Goal: Check status: Check status

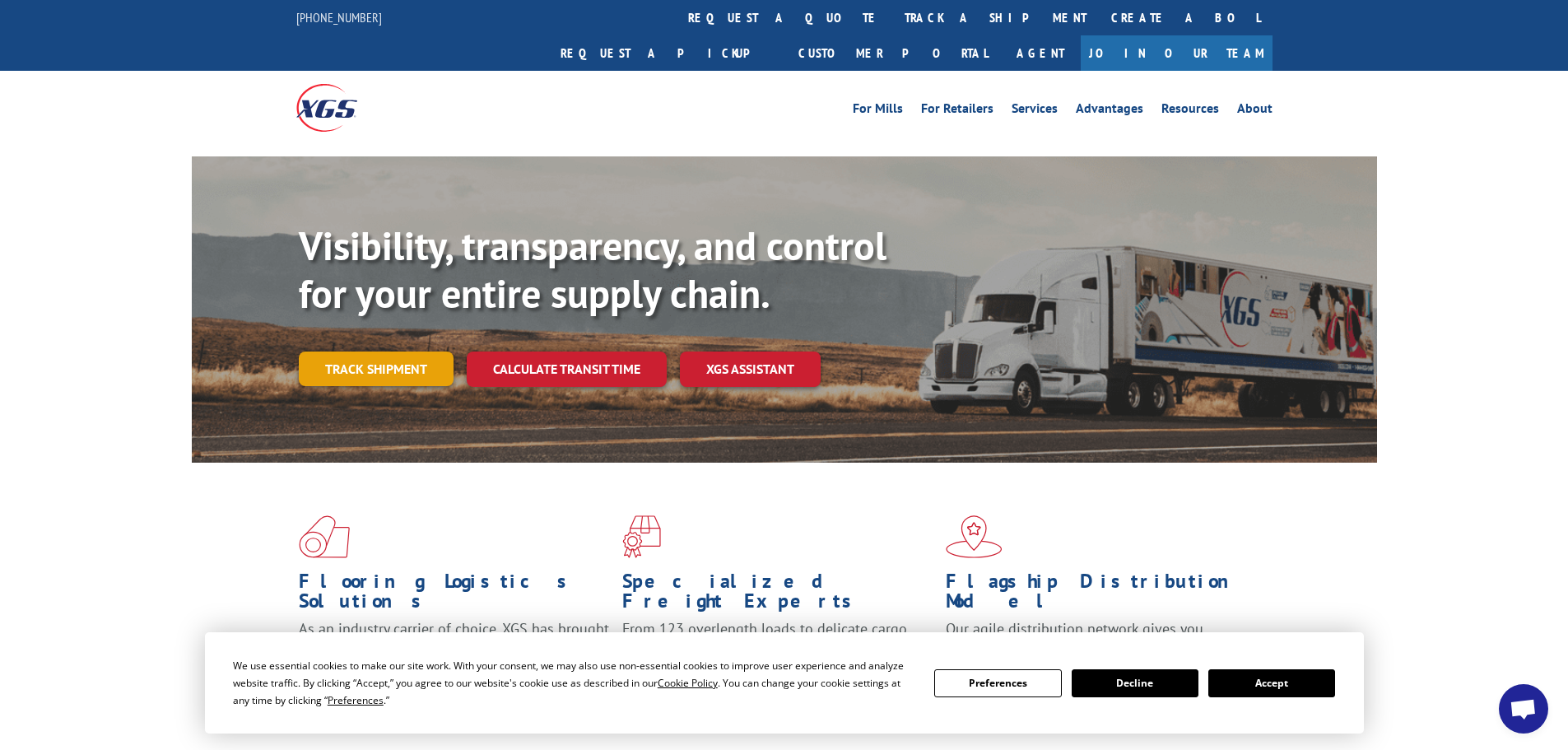
click at [393, 351] on link "Track shipment" at bounding box center [376, 369] width 154 height 35
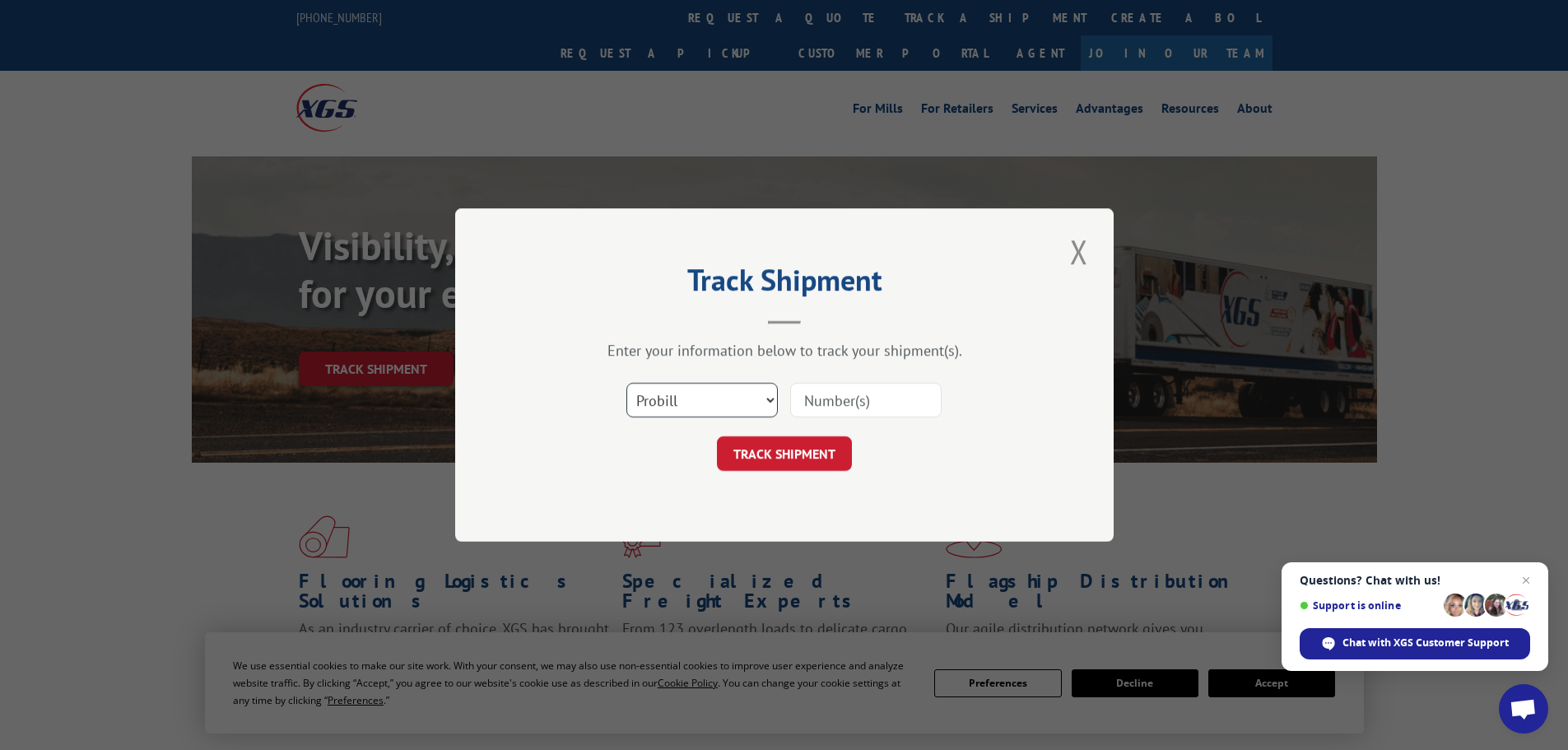
click at [703, 400] on select "Select category... Probill BOL PO" at bounding box center [702, 400] width 152 height 35
select select "bol"
click at [626, 383] on select "Select category... Probill BOL PO" at bounding box center [702, 400] width 152 height 35
click at [806, 396] on input at bounding box center [866, 400] width 152 height 35
paste input "15340428"
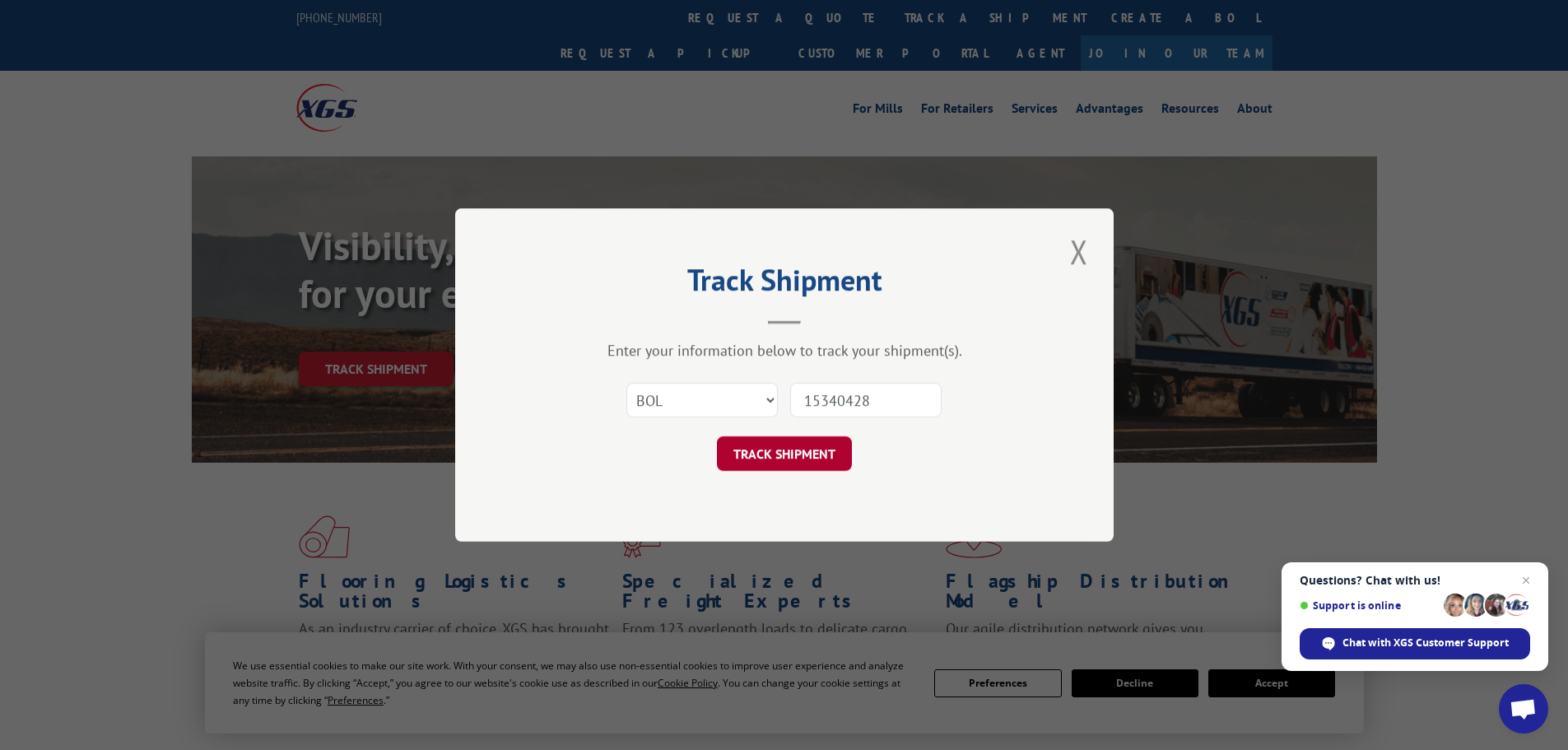
type input "15340428"
click at [802, 452] on button "TRACK SHIPMENT" at bounding box center [784, 453] width 135 height 35
